Goal: Task Accomplishment & Management: Use online tool/utility

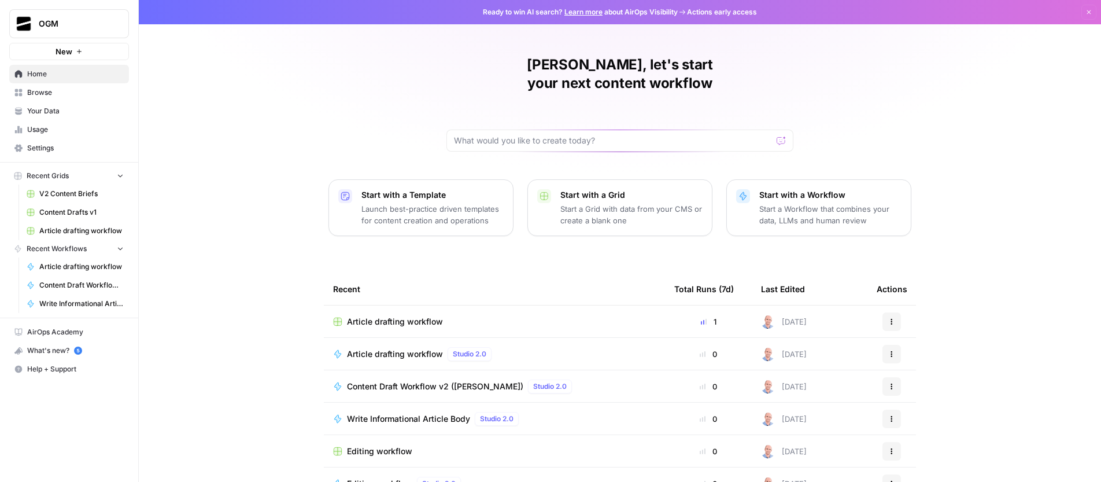
click at [64, 96] on span "Browse" at bounding box center [75, 92] width 97 height 10
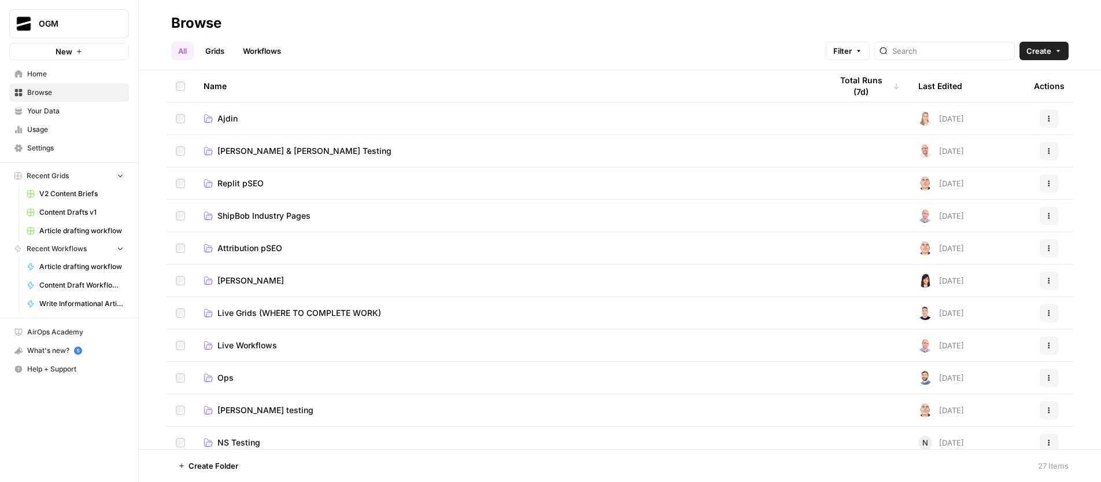
drag, startPoint x: 235, startPoint y: 109, endPoint x: 234, endPoint y: 115, distance: 5.9
click at [235, 109] on td "Ajdin" at bounding box center [508, 118] width 628 height 32
click at [230, 121] on span "Ajdin" at bounding box center [227, 119] width 20 height 12
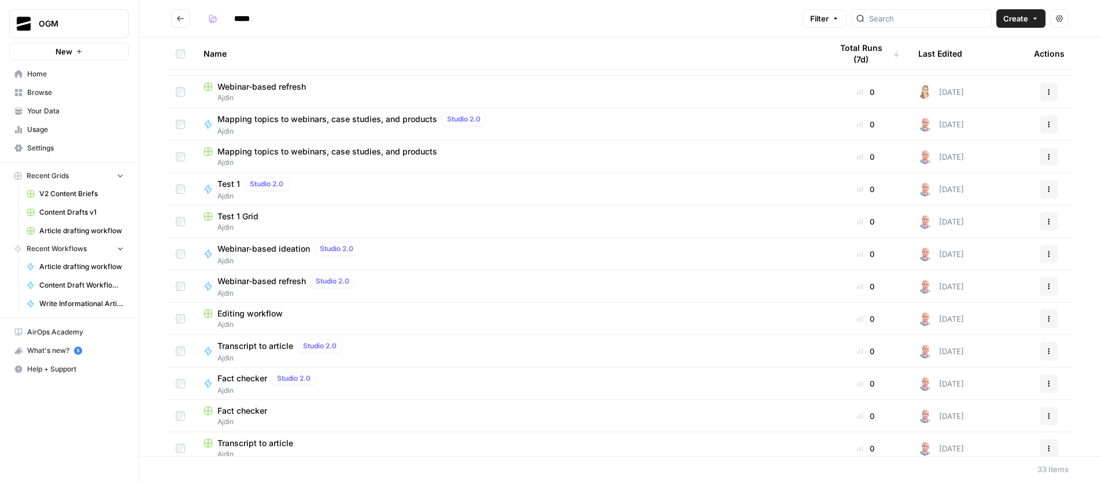
scroll to position [550, 0]
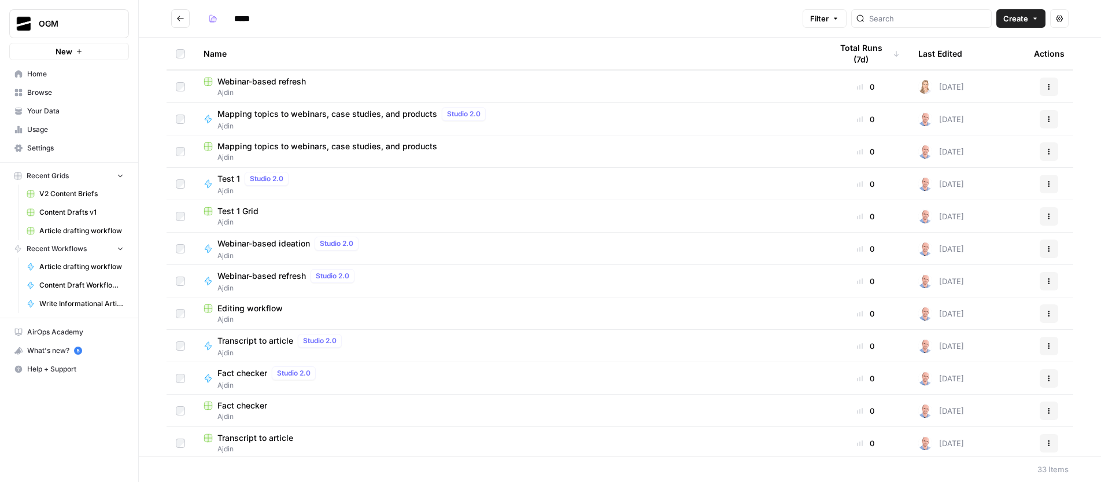
click at [231, 181] on span "Test 1" at bounding box center [228, 179] width 23 height 12
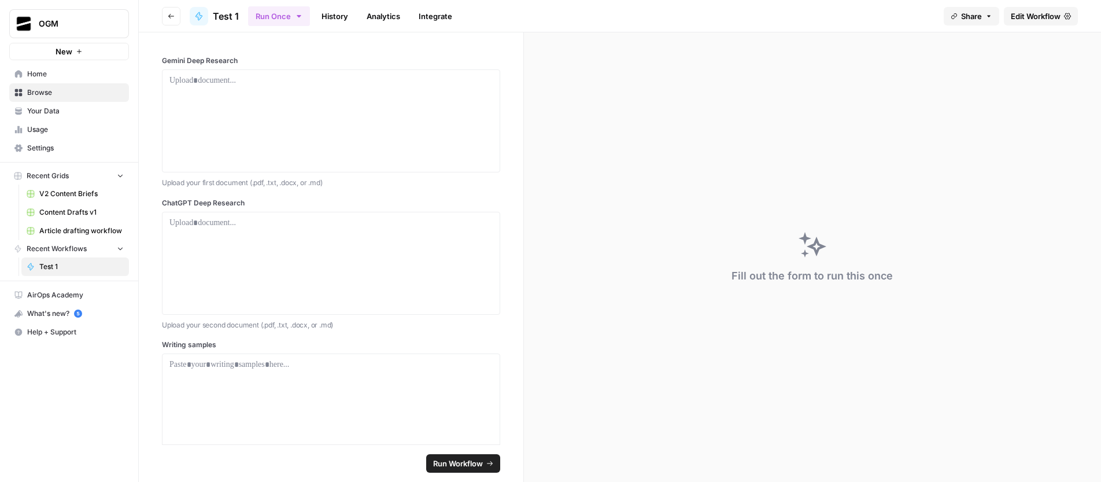
drag, startPoint x: 44, startPoint y: 110, endPoint x: 48, endPoint y: 104, distance: 7.5
click at [44, 110] on span "Your Data" at bounding box center [75, 111] width 97 height 10
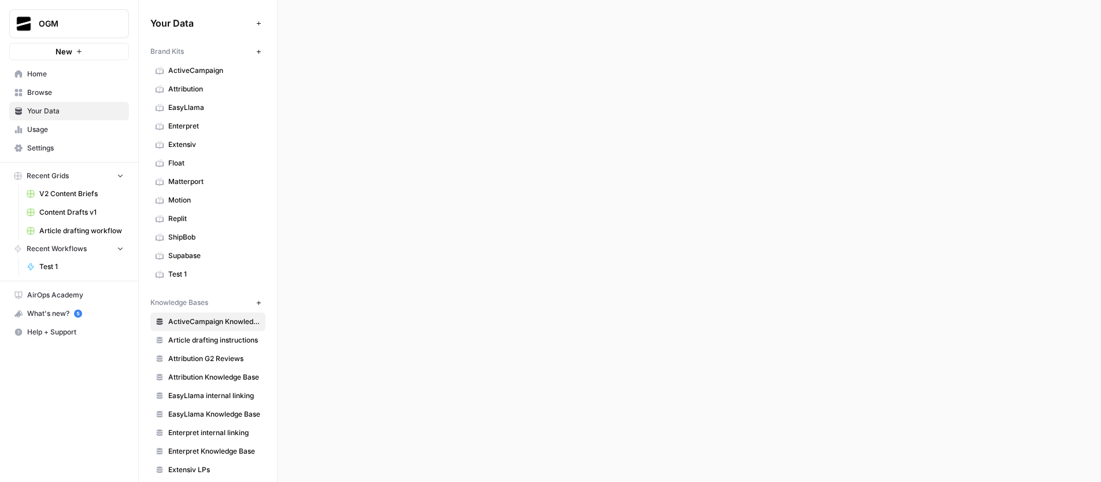
click at [56, 94] on span "Browse" at bounding box center [75, 92] width 97 height 10
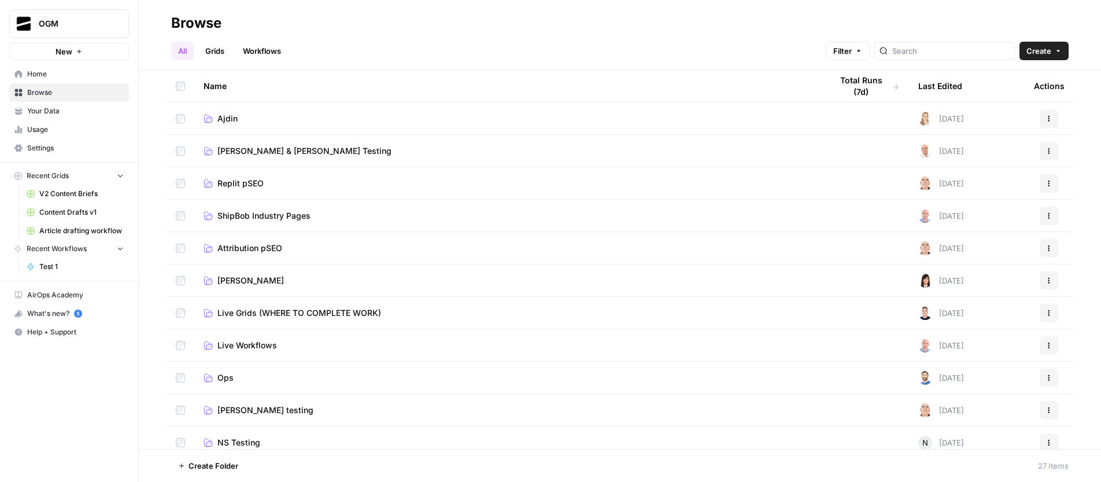
click at [206, 54] on link "Grids" at bounding box center [214, 51] width 33 height 19
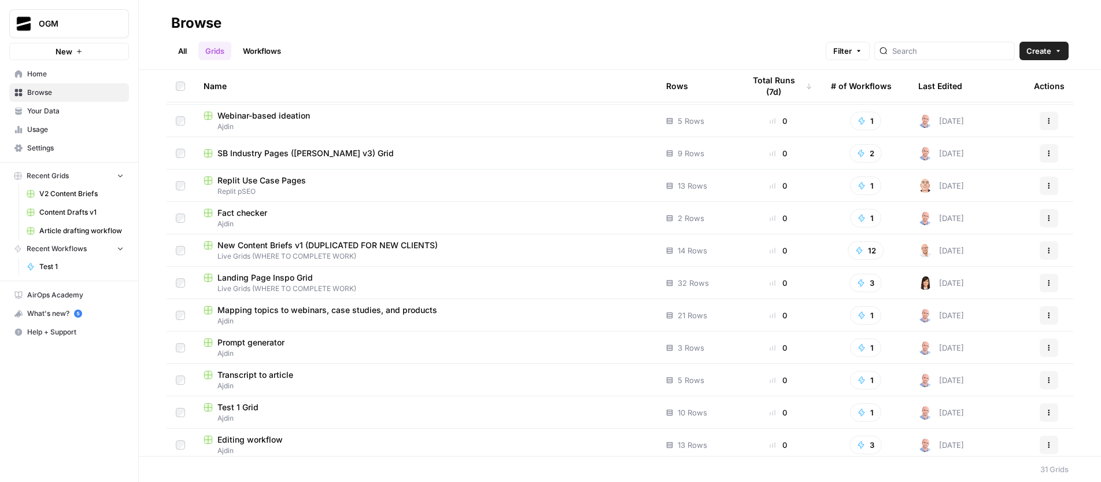
scroll to position [651, 0]
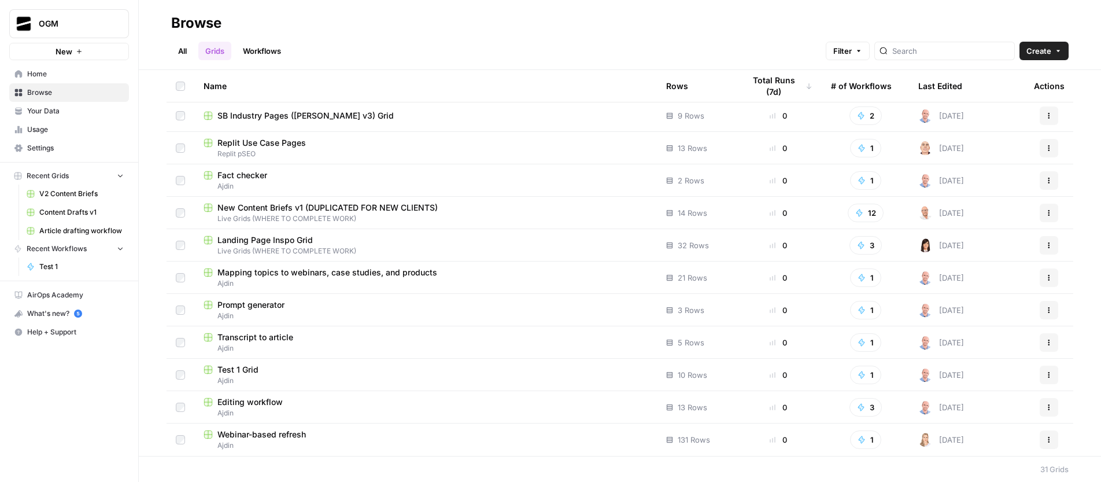
click at [237, 370] on span "Test 1 Grid" at bounding box center [237, 370] width 41 height 12
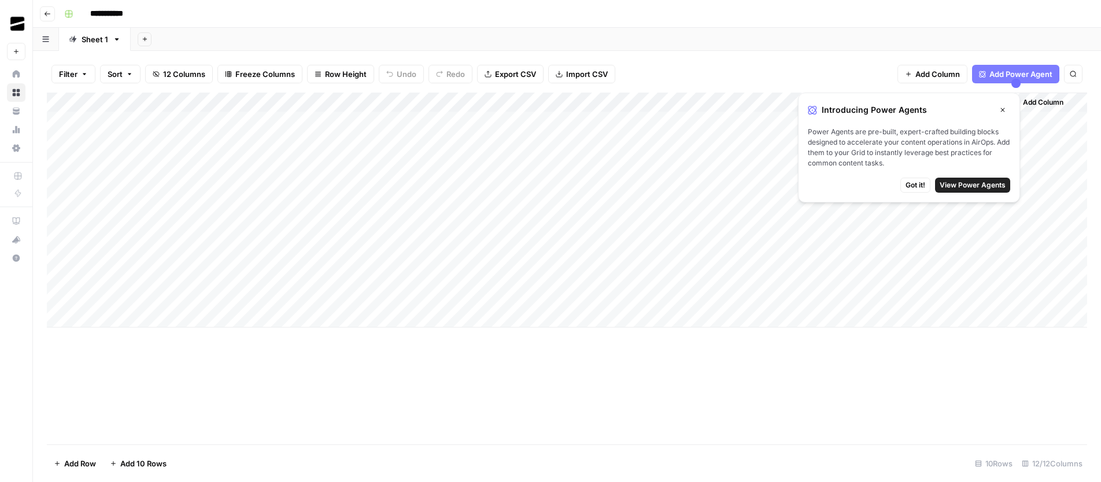
click at [916, 184] on span "Got it!" at bounding box center [916, 185] width 20 height 10
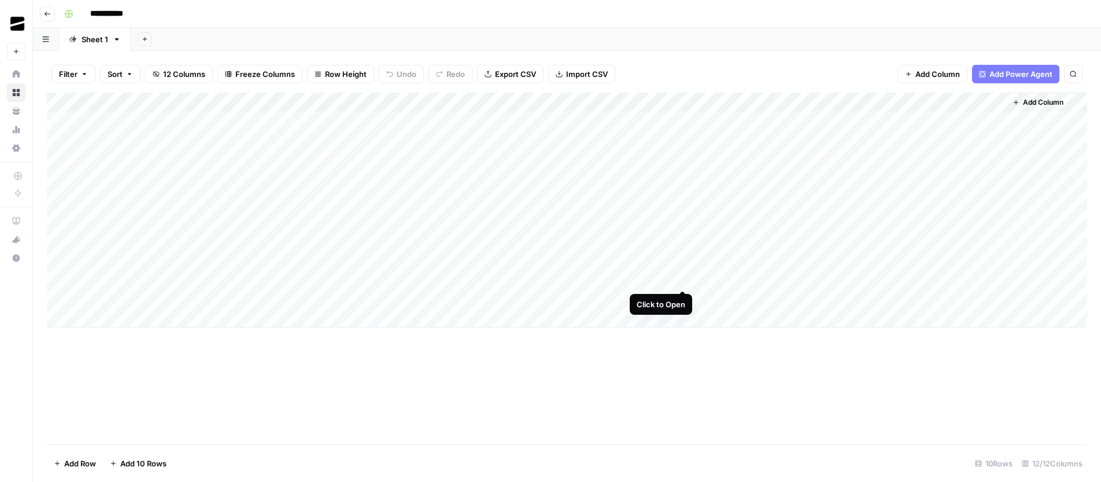
click at [685, 281] on div "Add Column" at bounding box center [567, 210] width 1041 height 235
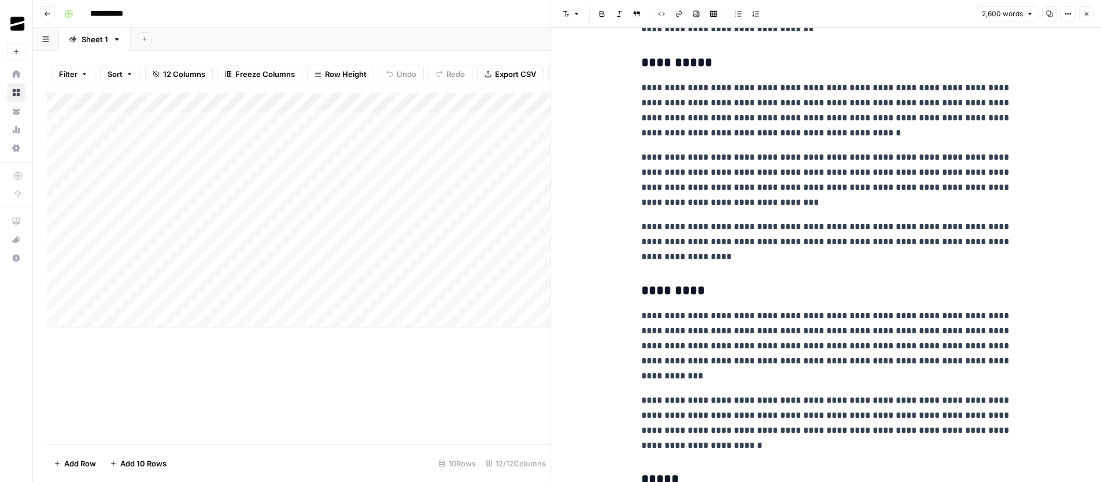
scroll to position [3917, 0]
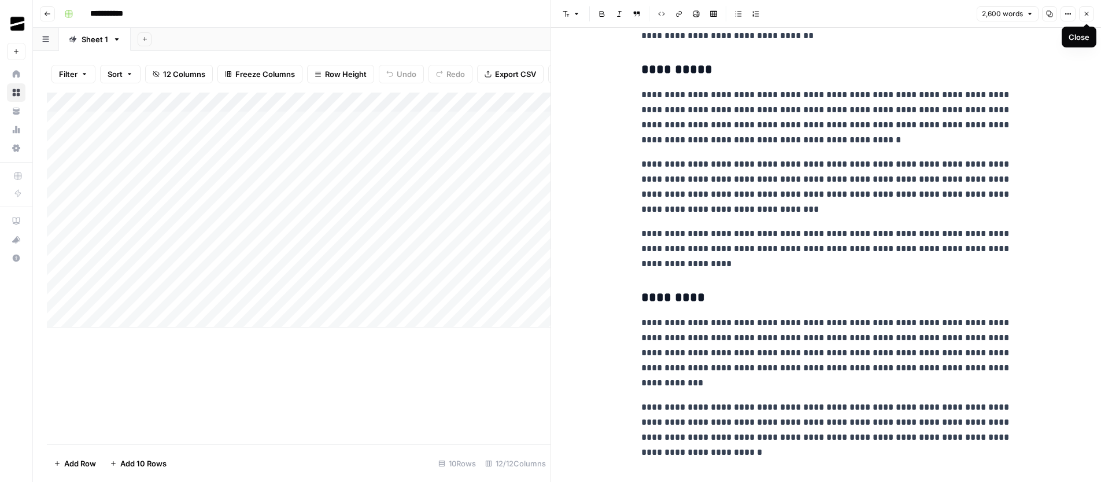
click at [1088, 13] on icon "button" at bounding box center [1086, 13] width 7 height 7
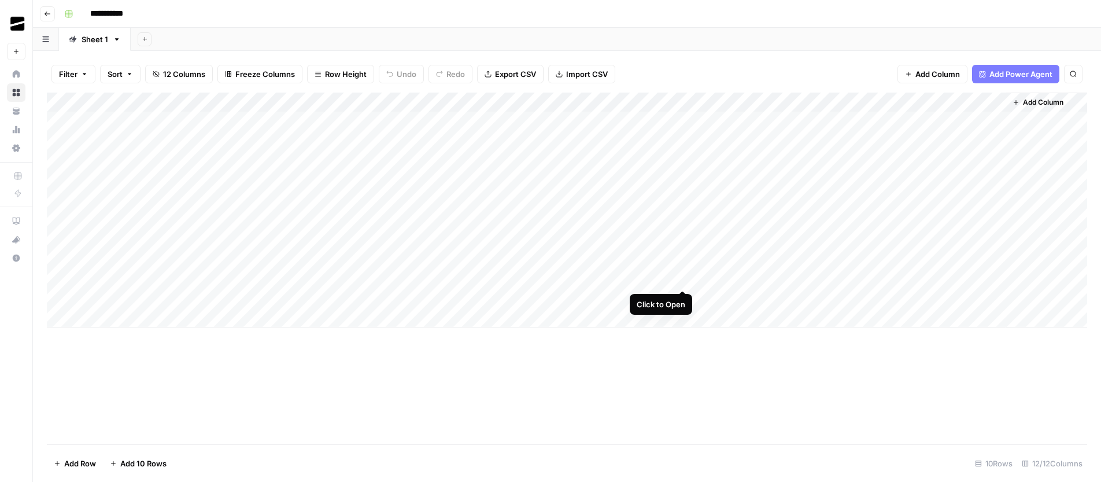
click at [685, 278] on div "Add Column" at bounding box center [567, 210] width 1041 height 235
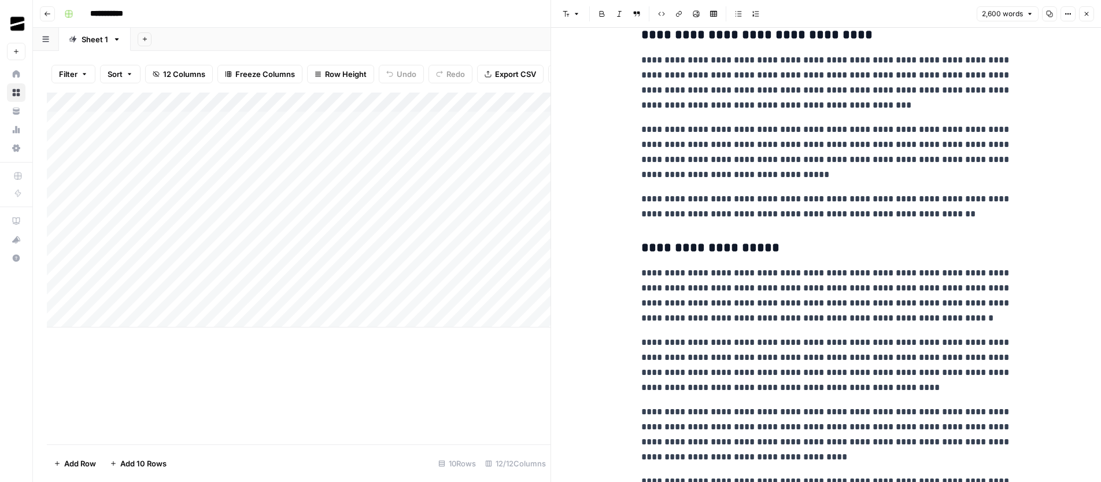
scroll to position [1353, 0]
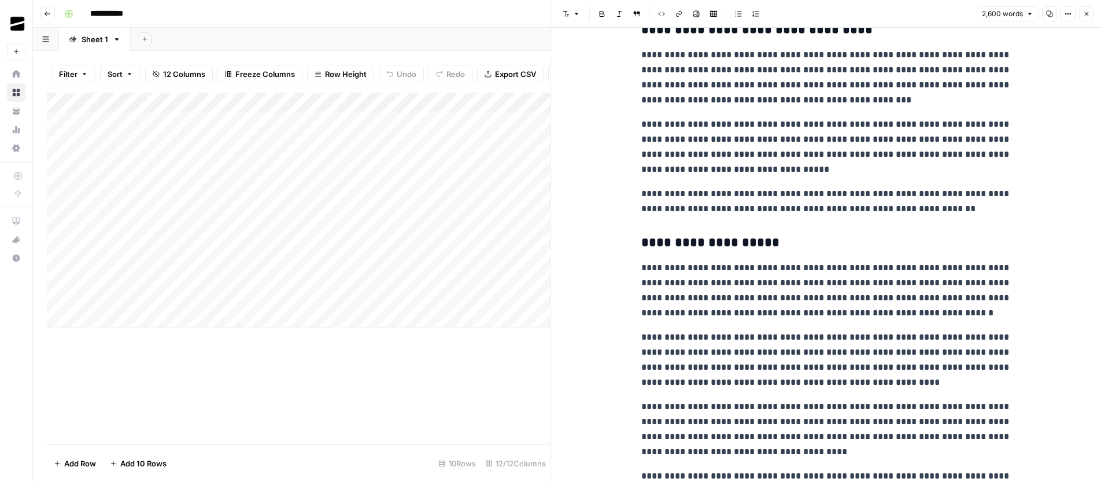
click at [1088, 16] on icon "button" at bounding box center [1086, 13] width 7 height 7
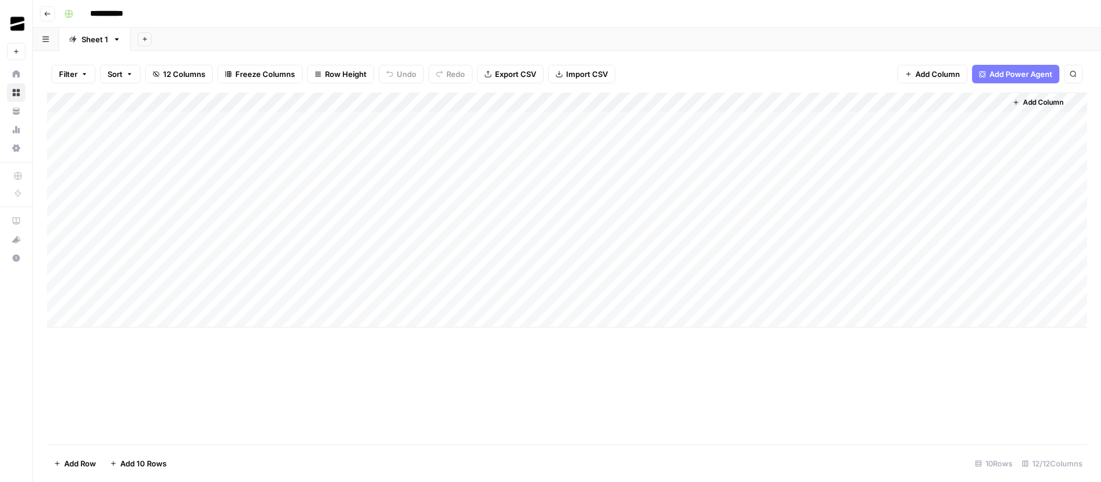
click at [736, 279] on div "Add Column" at bounding box center [567, 210] width 1041 height 235
click at [814, 256] on div "Add Column" at bounding box center [567, 210] width 1041 height 235
click at [683, 259] on div "Add Column" at bounding box center [567, 210] width 1041 height 235
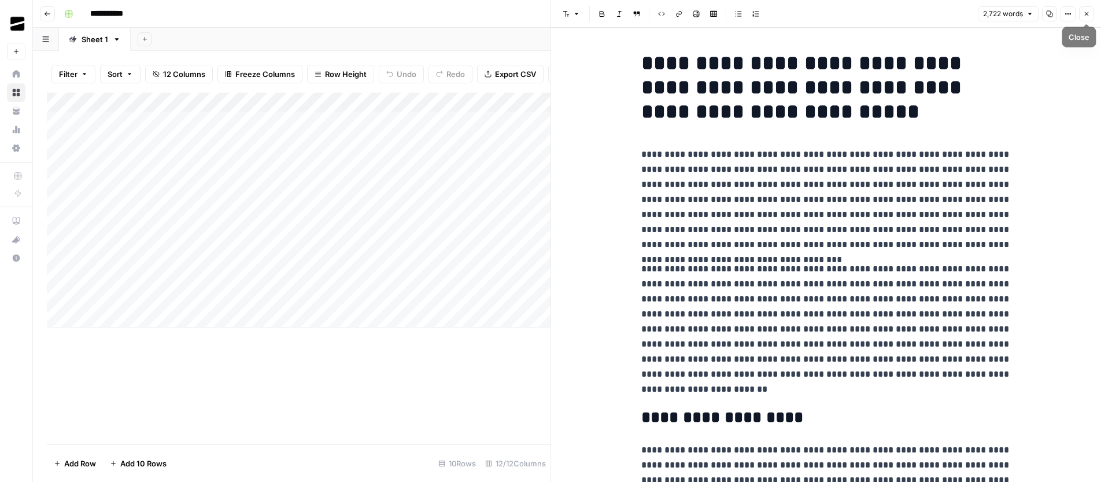
click at [1084, 16] on icon "button" at bounding box center [1086, 13] width 7 height 7
